Goal: Navigation & Orientation: Go to known website

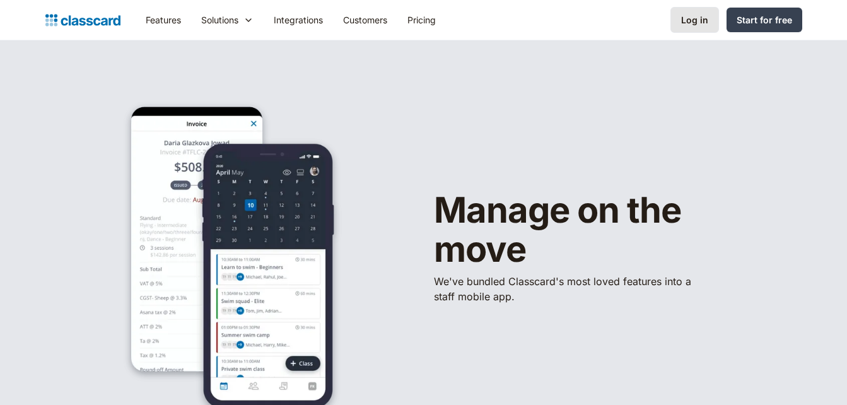
click at [701, 20] on div "Log in" at bounding box center [694, 19] width 27 height 13
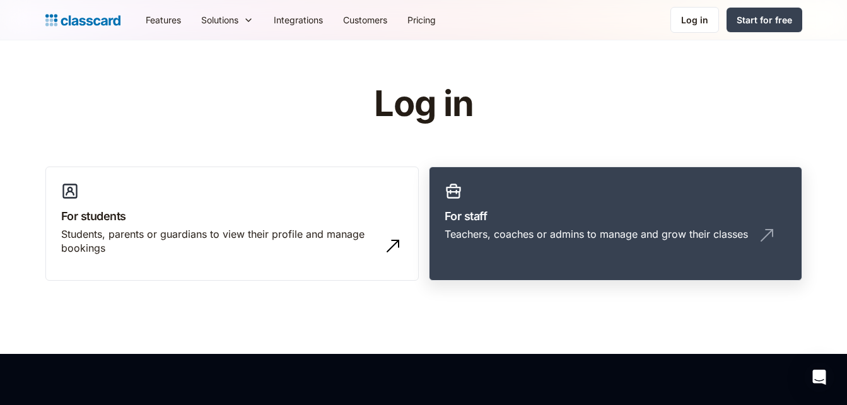
click at [627, 232] on div "Teachers, coaches or admins to manage and grow their classes" at bounding box center [595, 234] width 303 height 14
